Goal: Transaction & Acquisition: Book appointment/travel/reservation

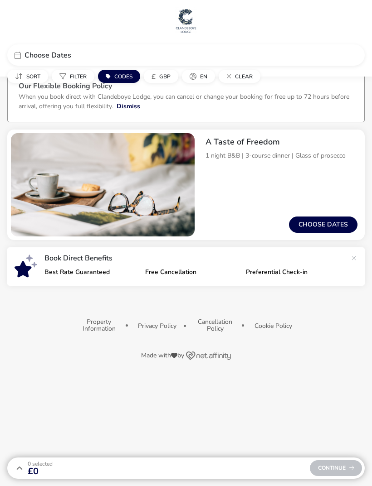
click at [321, 222] on button "Choose dates" at bounding box center [323, 225] width 68 height 16
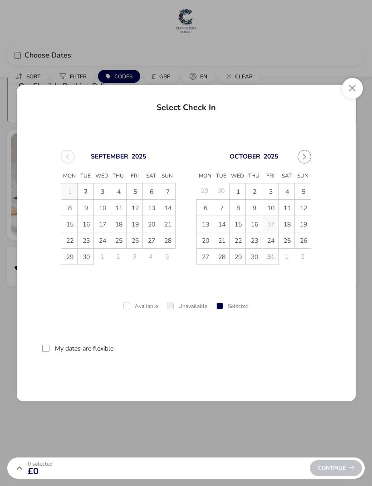
click at [285, 208] on span "11" at bounding box center [287, 208] width 16 height 16
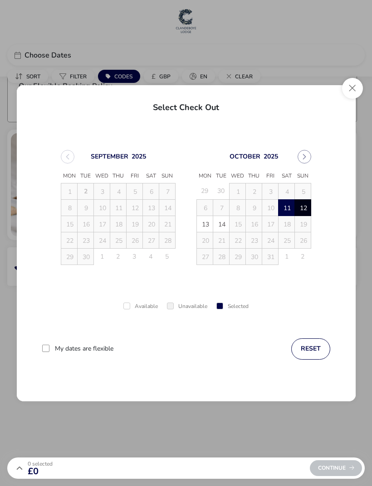
click at [303, 206] on span "12" at bounding box center [303, 208] width 16 height 16
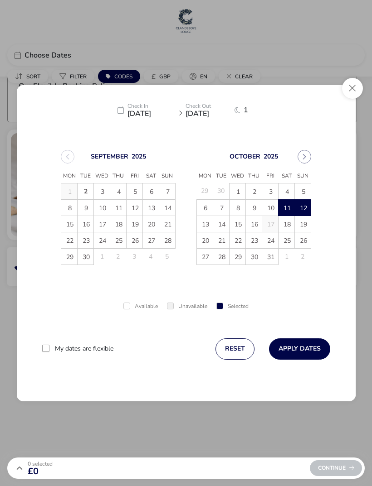
click at [49, 351] on div at bounding box center [45, 348] width 7 height 7
click at [306, 348] on button "Apply Dates" at bounding box center [299, 349] width 61 height 21
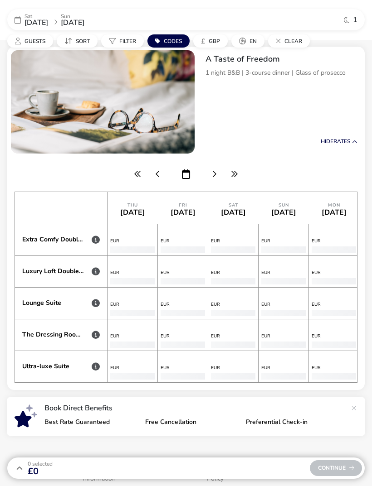
scroll to position [0, 2766]
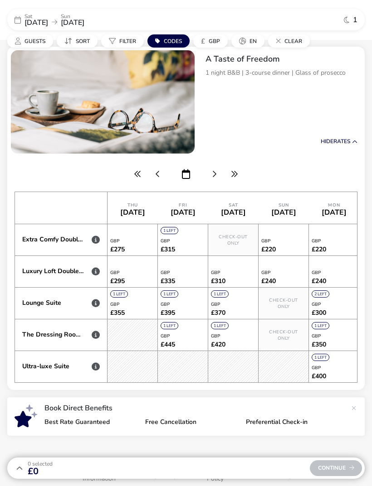
click at [96, 301] on icon at bounding box center [96, 303] width 8 height 8
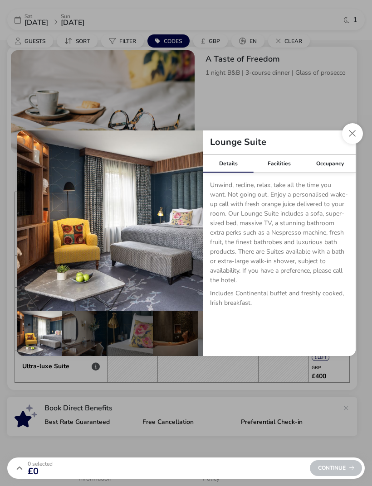
click at [271, 168] on div "Facilities" at bounding box center [278, 164] width 51 height 18
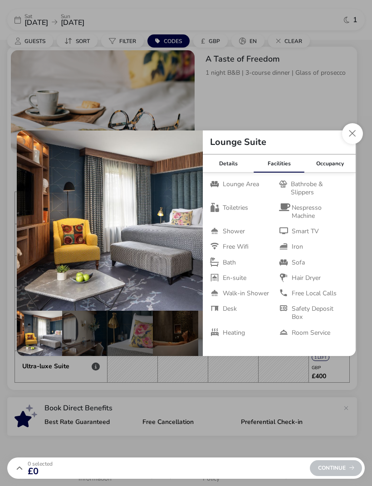
click at [329, 166] on div "Occupancy" at bounding box center [329, 164] width 51 height 18
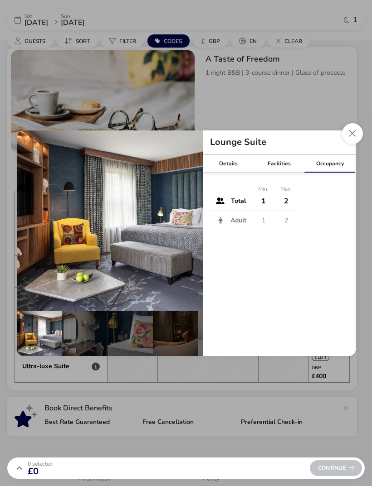
click at [350, 137] on button "Close dialog" at bounding box center [352, 133] width 21 height 21
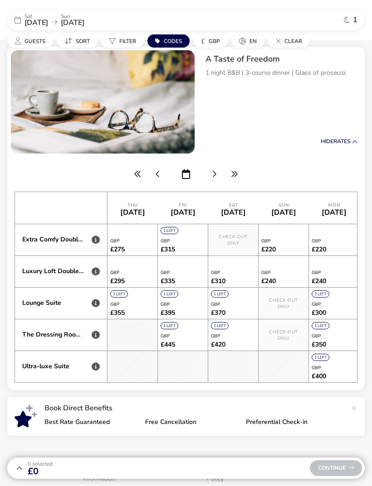
click at [67, 338] on div "The Dressing Room Suite" at bounding box center [53, 335] width 62 height 8
click at [73, 338] on div "The Dressing Room Suite" at bounding box center [53, 335] width 62 height 8
click at [56, 332] on div "The Dressing Room Suite" at bounding box center [61, 335] width 92 height 32
click at [53, 339] on div "The Dressing Room Suite" at bounding box center [53, 335] width 62 height 8
click at [99, 336] on icon at bounding box center [96, 335] width 8 height 8
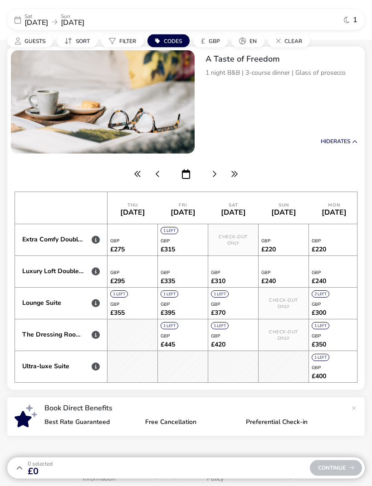
scroll to position [83, 0]
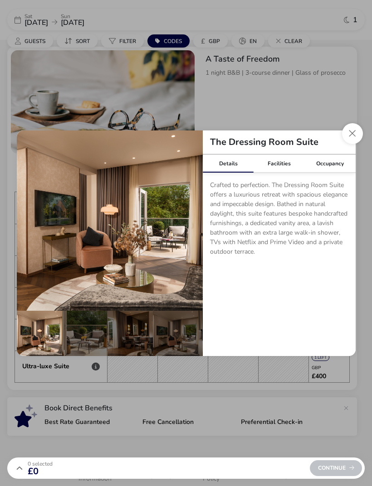
click at [326, 164] on div "Occupancy" at bounding box center [329, 164] width 51 height 18
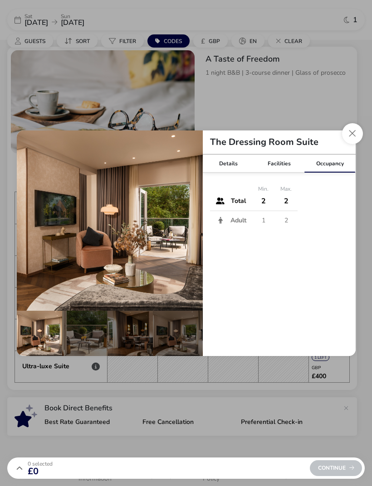
click at [348, 136] on button "Close dialog" at bounding box center [352, 133] width 21 height 21
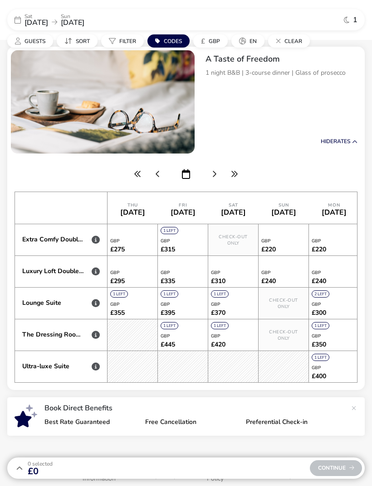
click at [73, 375] on div "Ultra-luxe Suite" at bounding box center [61, 367] width 92 height 32
click at [99, 363] on icon at bounding box center [96, 367] width 8 height 8
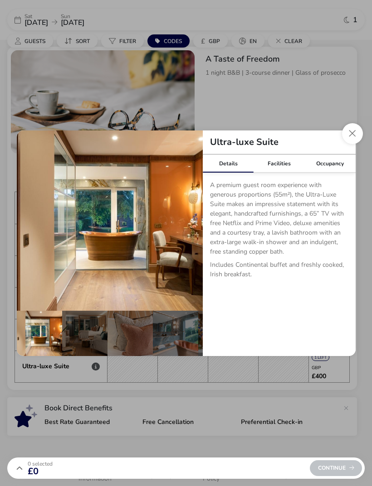
click at [337, 165] on div "Occupancy" at bounding box center [329, 164] width 51 height 18
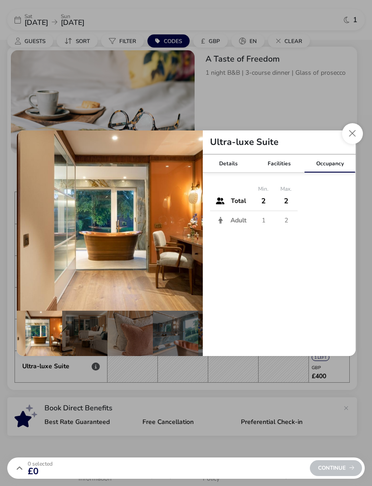
click at [356, 137] on button "Close dialog" at bounding box center [352, 133] width 21 height 21
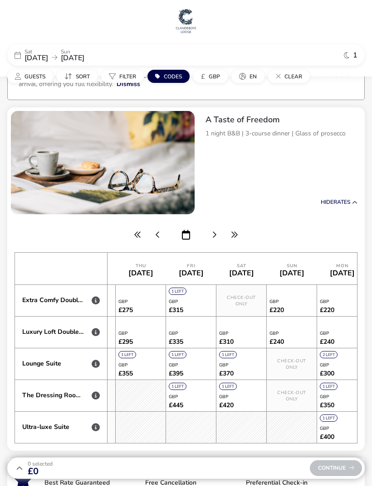
scroll to position [0, 0]
